Goal: Task Accomplishment & Management: Manage account settings

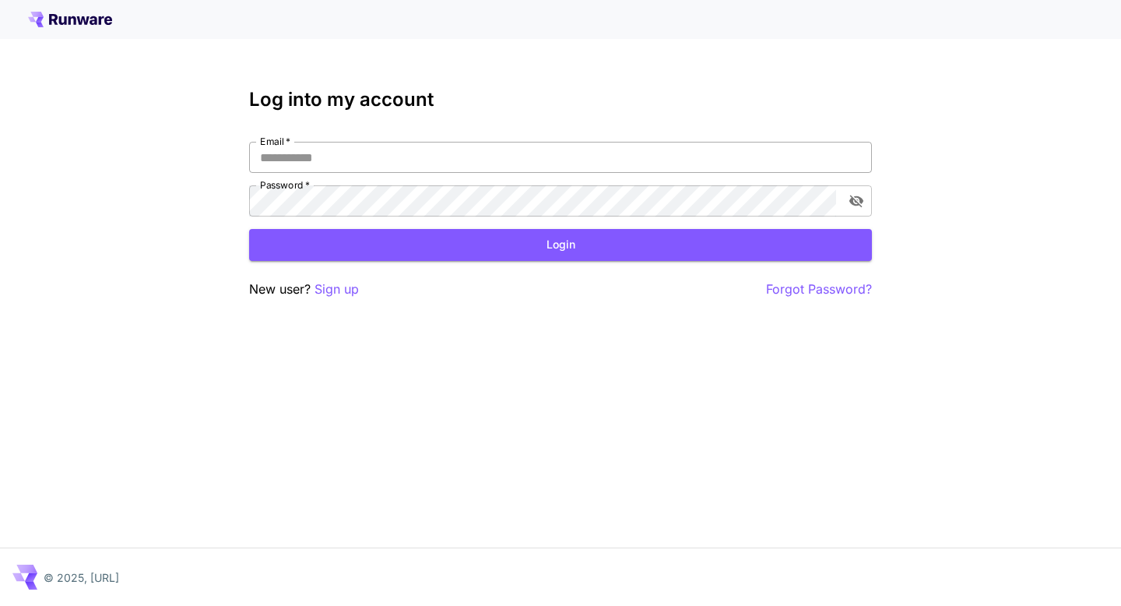
click at [382, 163] on input "Email   *" at bounding box center [560, 157] width 623 height 31
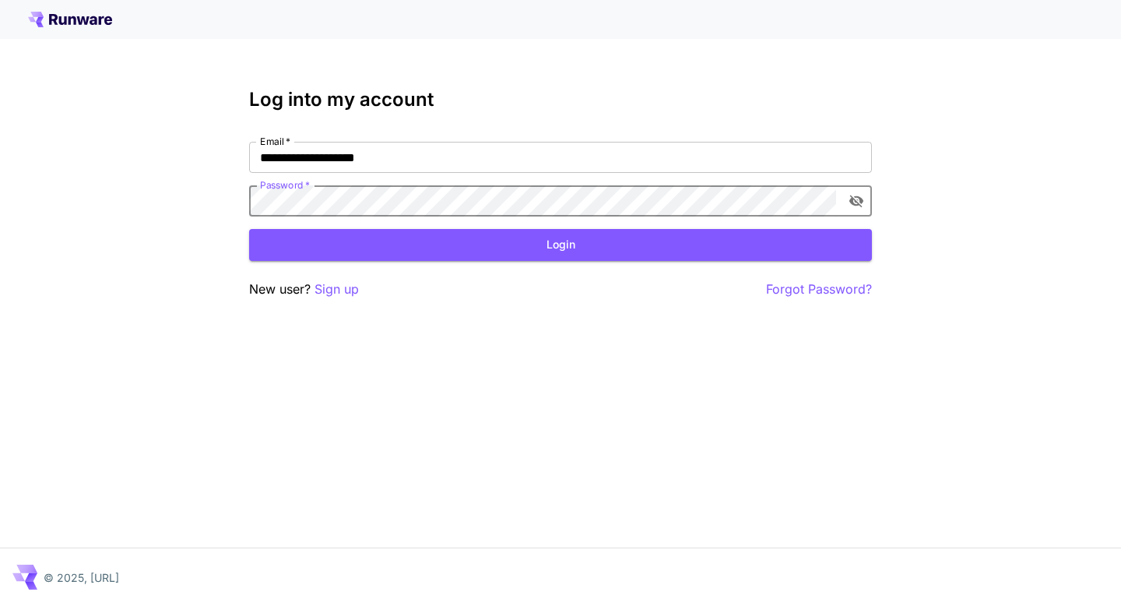
click button "Login" at bounding box center [560, 245] width 623 height 32
click at [858, 196] on icon "toggle password visibility" at bounding box center [857, 201] width 14 height 12
click at [689, 257] on button "Login" at bounding box center [560, 245] width 623 height 32
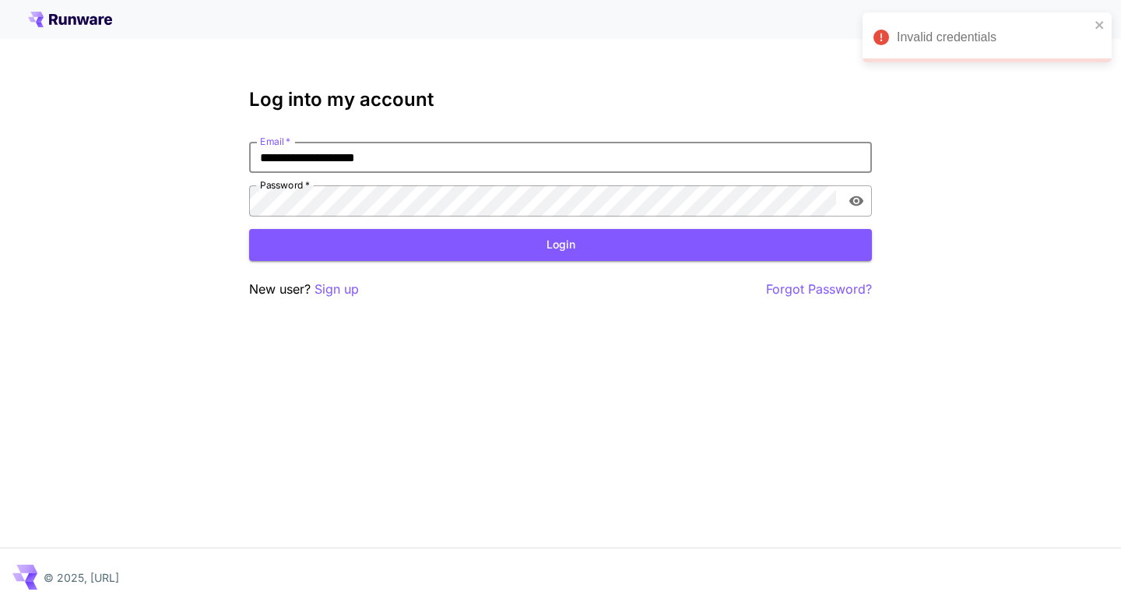
click at [260, 160] on input "**********" at bounding box center [560, 157] width 623 height 31
type input "**********"
click at [407, 245] on button "Login" at bounding box center [560, 245] width 623 height 32
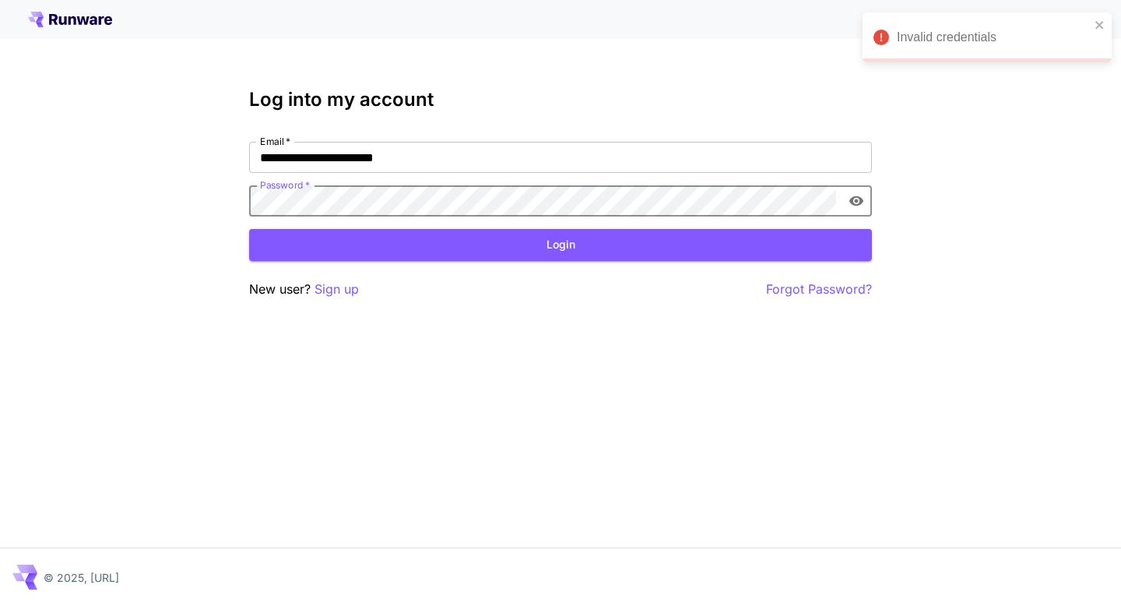
click button "Login" at bounding box center [560, 245] width 623 height 32
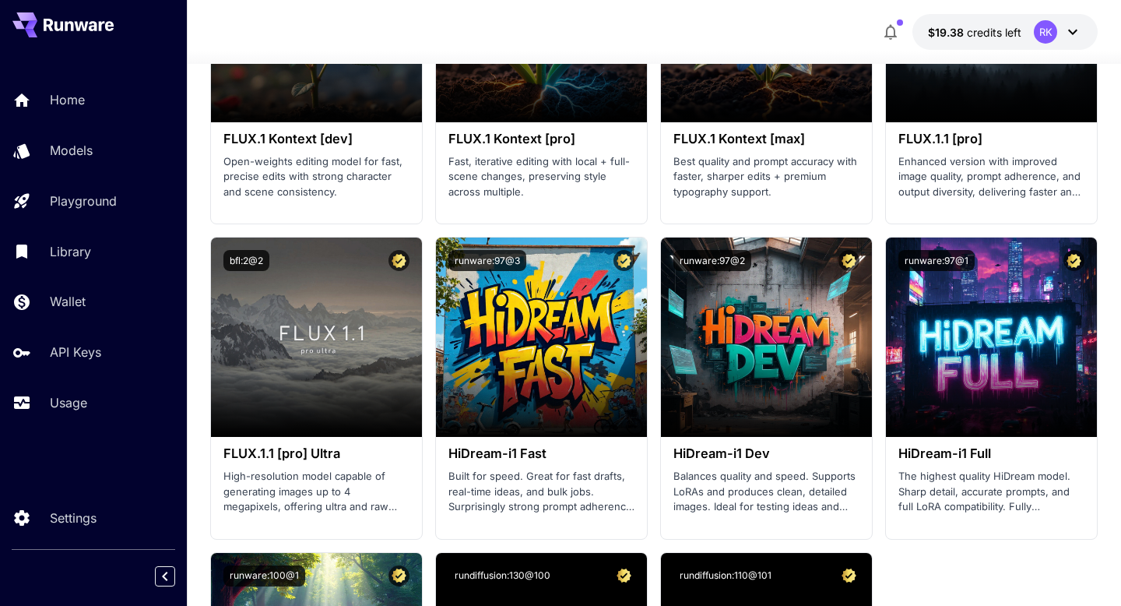
scroll to position [3705, 0]
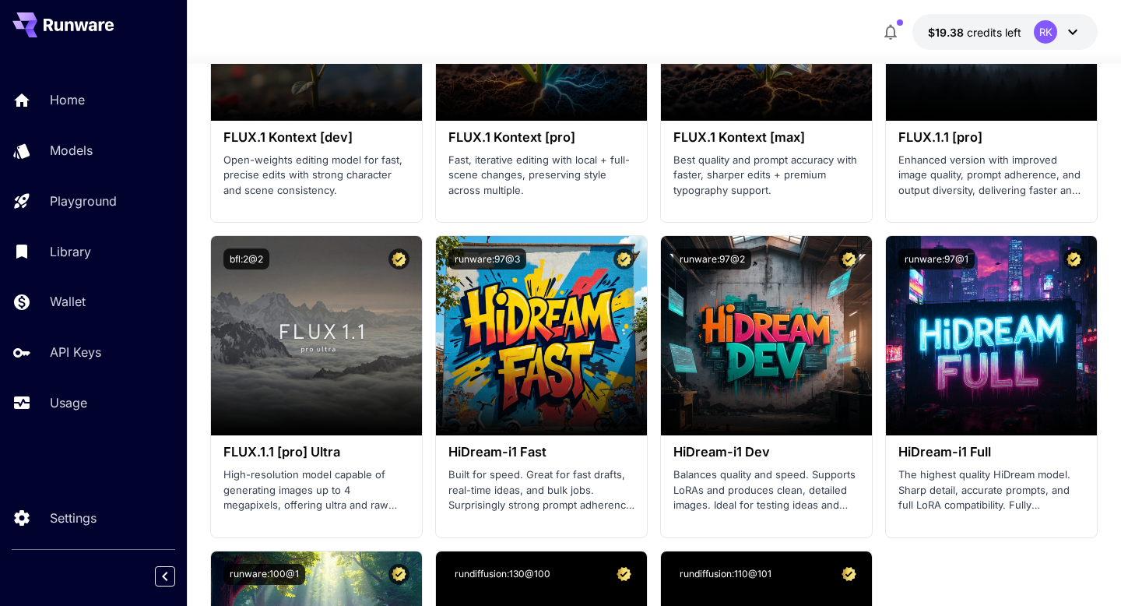
click at [41, 29] on button at bounding box center [62, 24] width 101 height 25
click at [892, 33] on icon "button" at bounding box center [891, 32] width 19 height 19
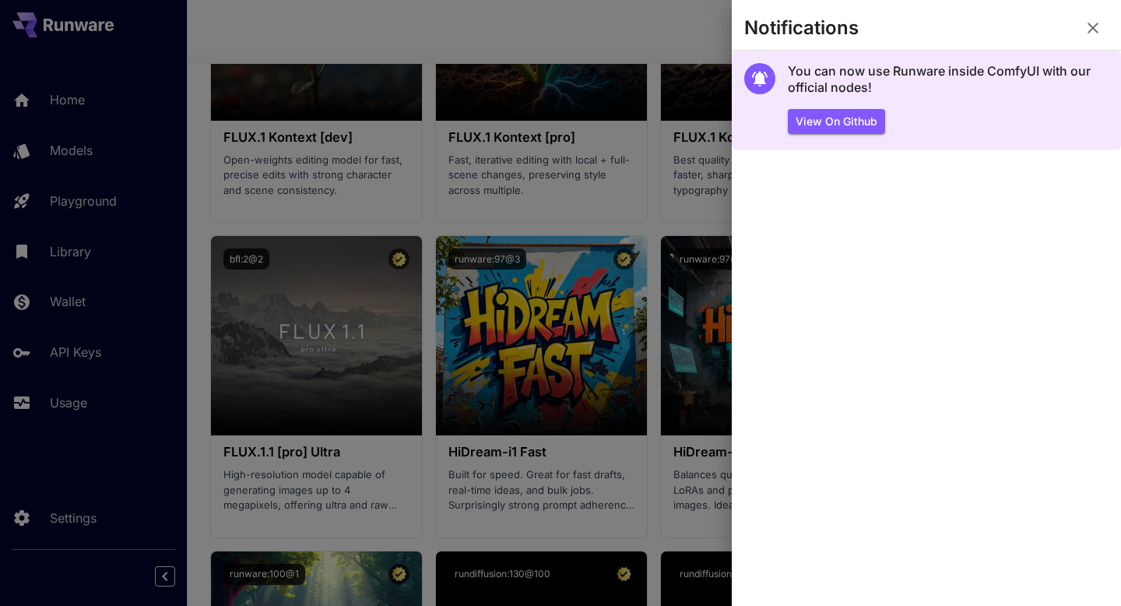
click at [854, 77] on h5 "You can now use Runware inside ComfyUI with our official nodes!" at bounding box center [948, 79] width 321 height 33
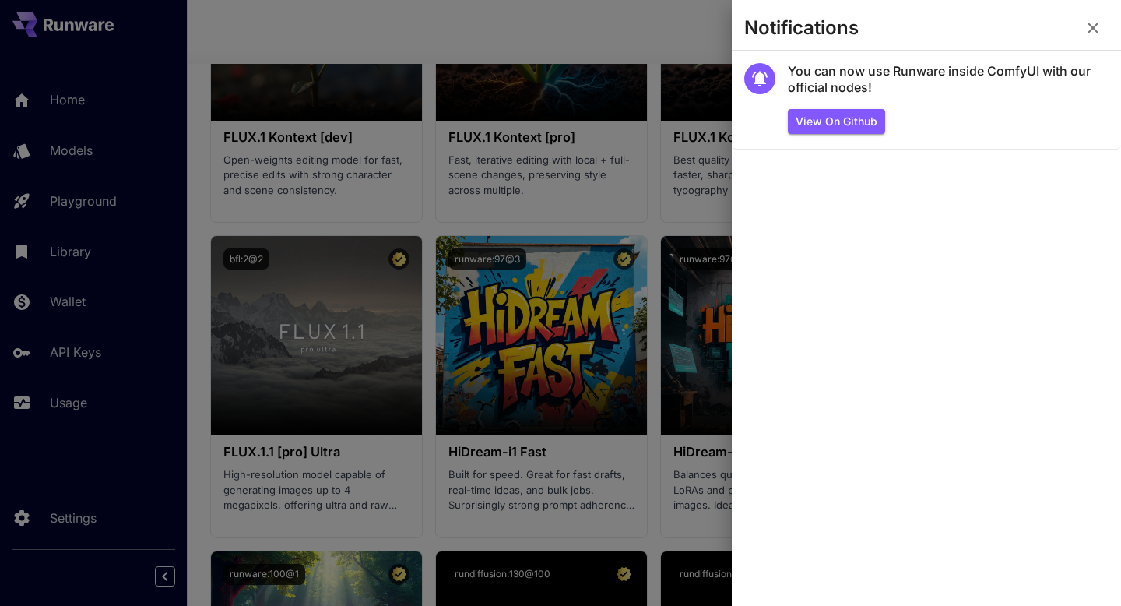
click at [687, 37] on div at bounding box center [560, 303] width 1121 height 606
